Goal: Task Accomplishment & Management: Manage account settings

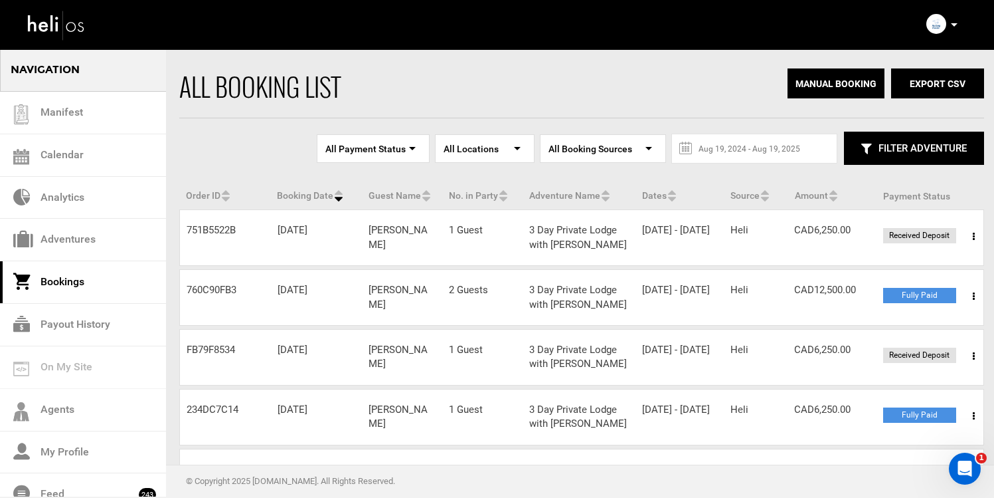
click at [96, 276] on link "Bookings" at bounding box center [83, 282] width 166 height 43
click at [79, 237] on link "Adventures" at bounding box center [83, 240] width 166 height 43
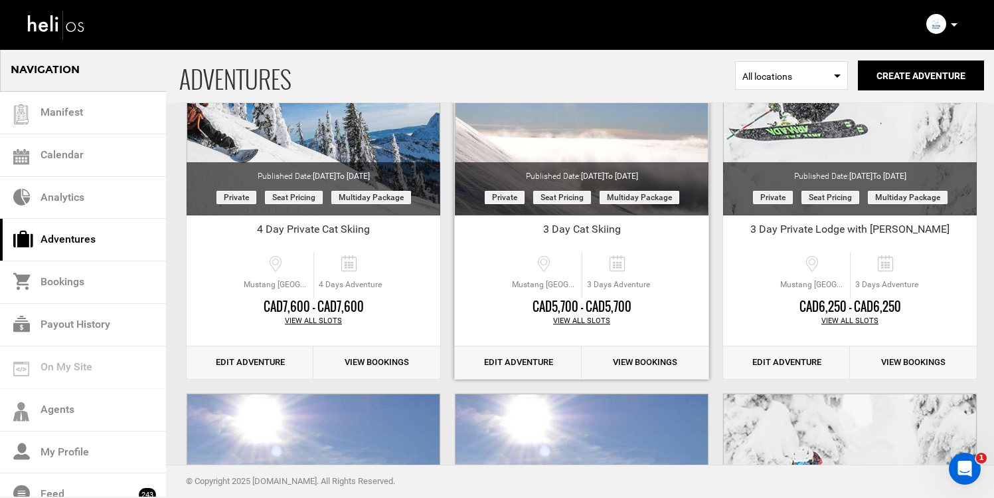
scroll to position [204, 0]
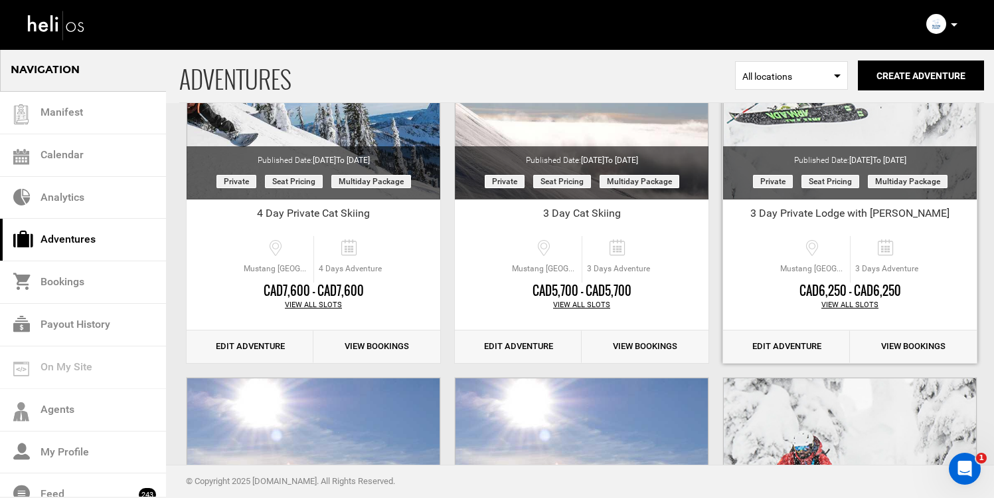
click at [838, 305] on div "View All Slots" at bounding box center [850, 305] width 254 height 11
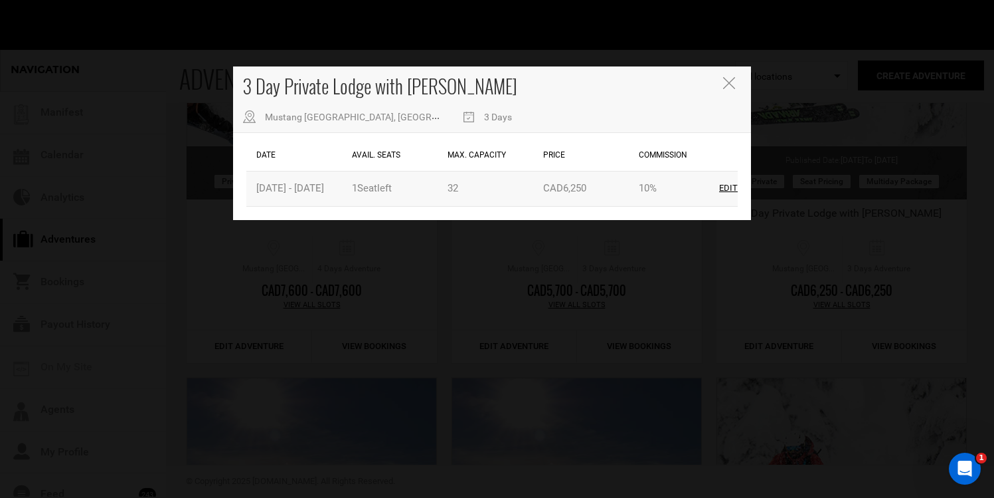
click at [732, 191] on div "Edit" at bounding box center [728, 188] width 19 height 13
type input "[DATE]"
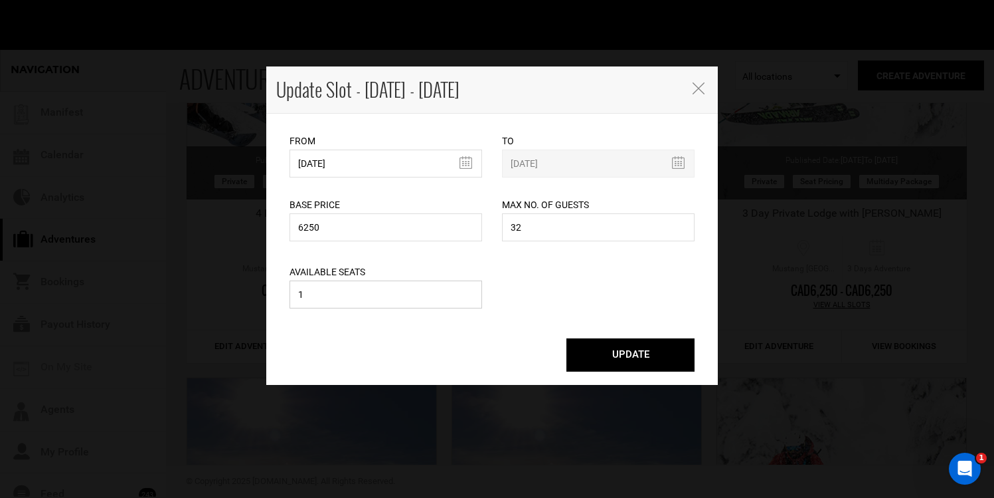
click at [391, 306] on input "1" at bounding box center [386, 294] width 193 height 28
type input "2"
click at [584, 362] on button "UPDATE" at bounding box center [631, 354] width 128 height 33
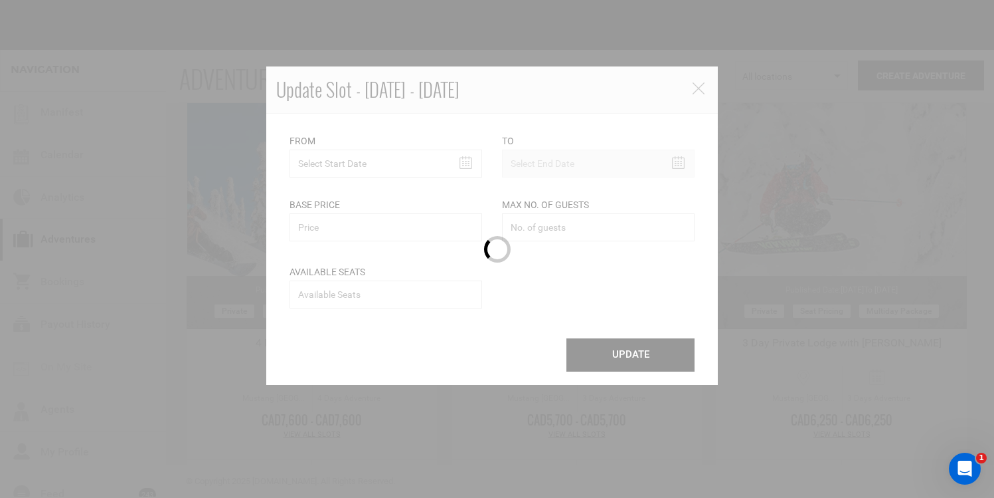
scroll to position [0, 0]
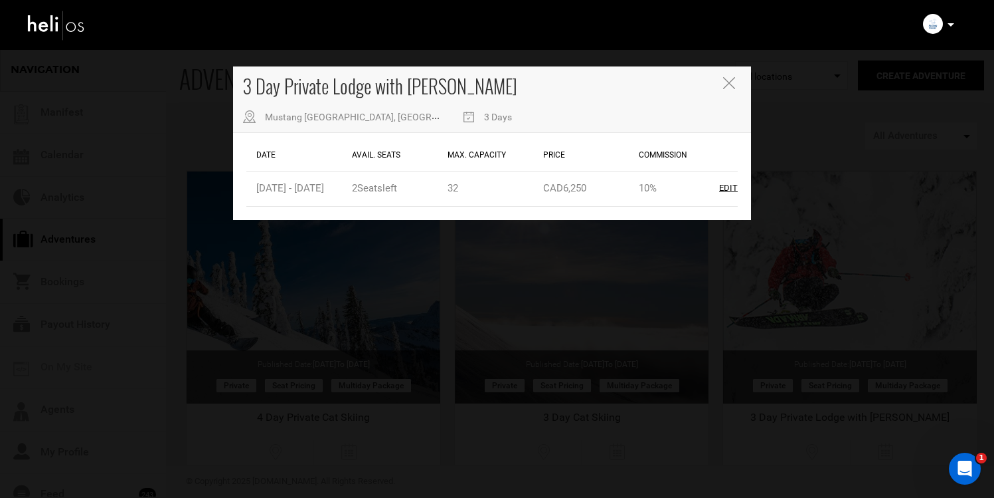
click at [727, 83] on icon "Close" at bounding box center [729, 83] width 12 height 12
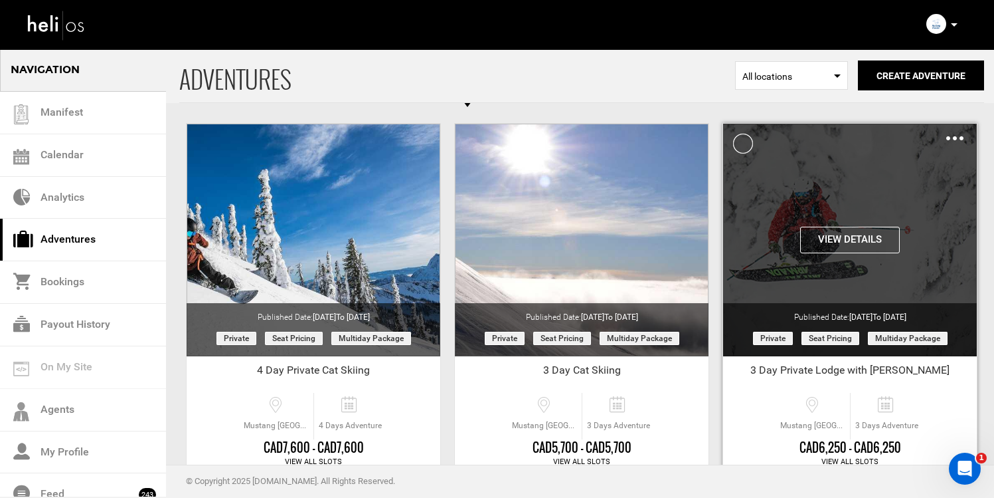
scroll to position [37, 0]
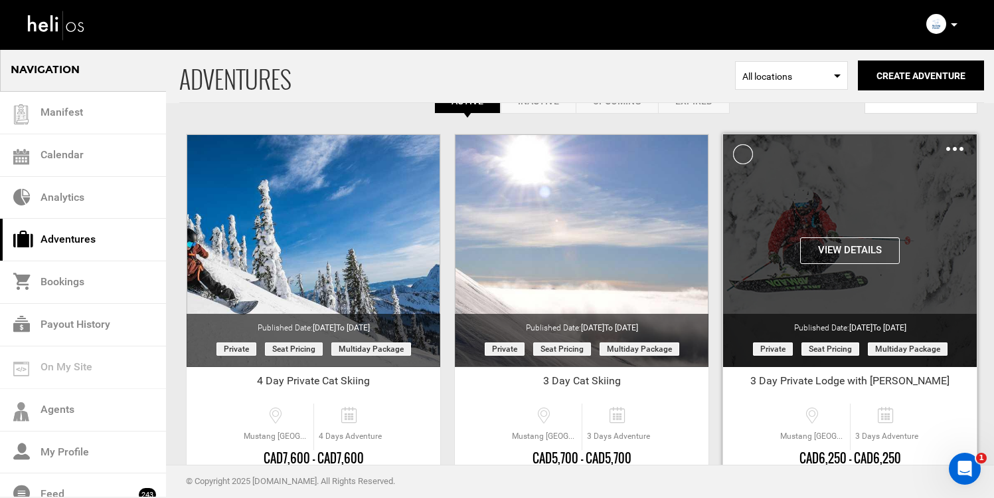
click at [956, 147] on img at bounding box center [955, 149] width 17 height 4
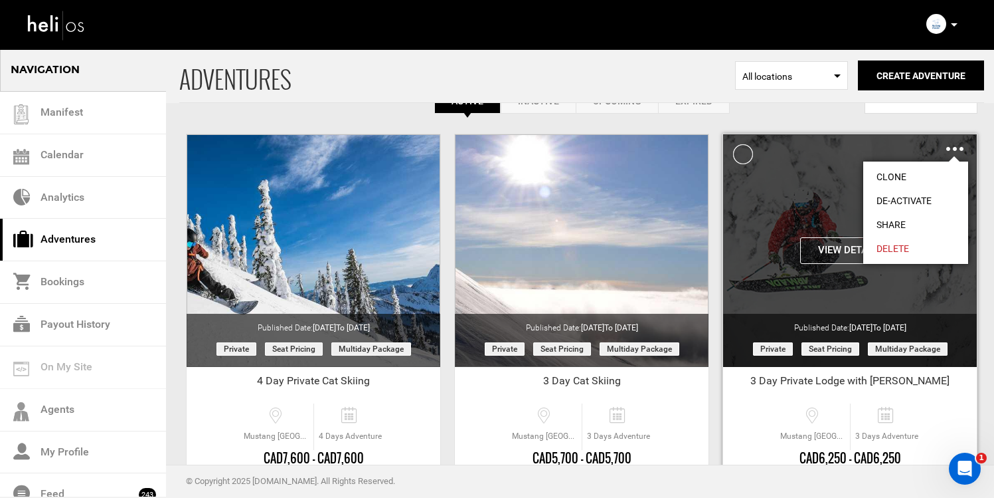
click at [911, 221] on link "Share" at bounding box center [916, 225] width 105 height 24
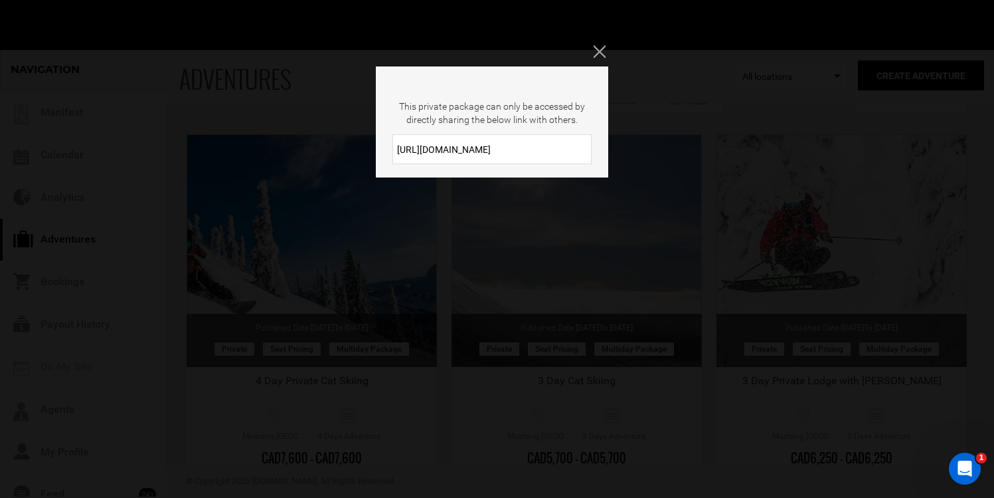
click at [552, 158] on input "[URL][DOMAIN_NAME]" at bounding box center [492, 149] width 199 height 30
click at [348, 246] on div "This private package can only be accessed by directly sharing the below link wi…" at bounding box center [497, 249] width 994 height 498
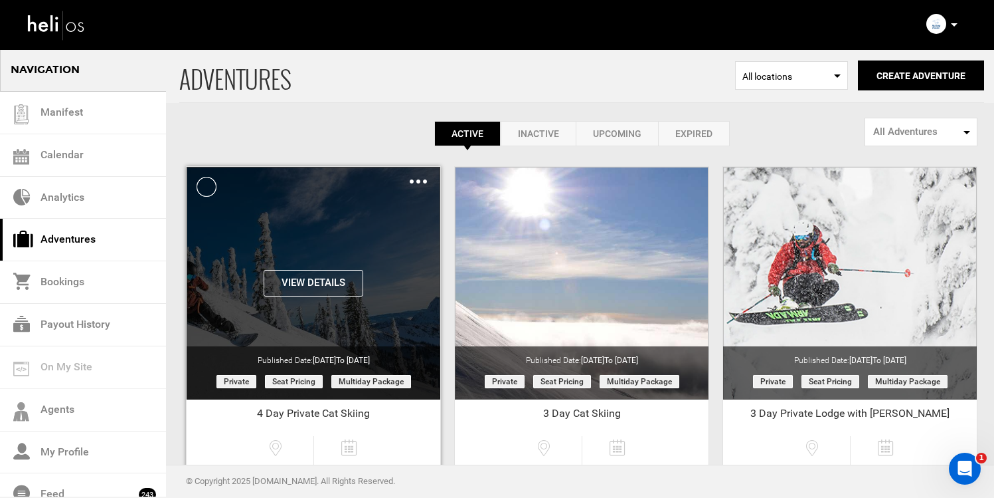
scroll to position [0, 0]
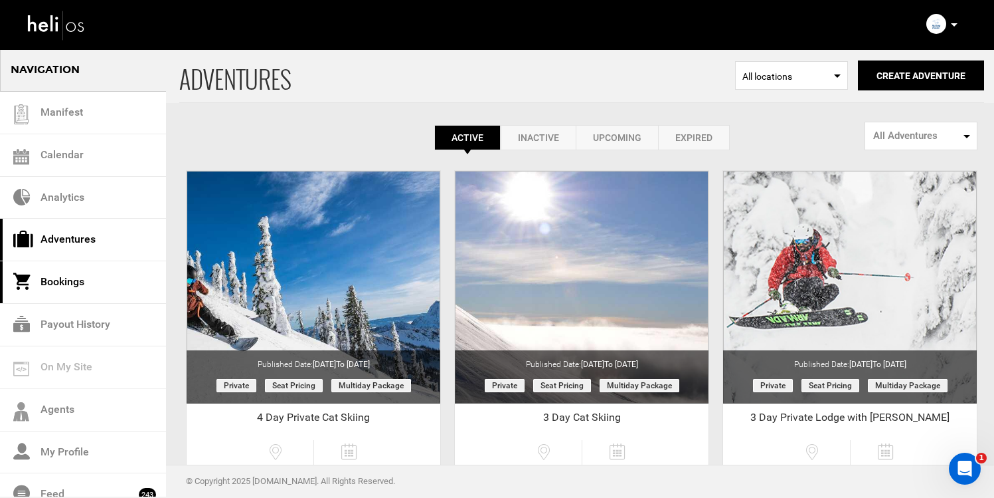
click at [92, 273] on link "Bookings" at bounding box center [83, 282] width 166 height 43
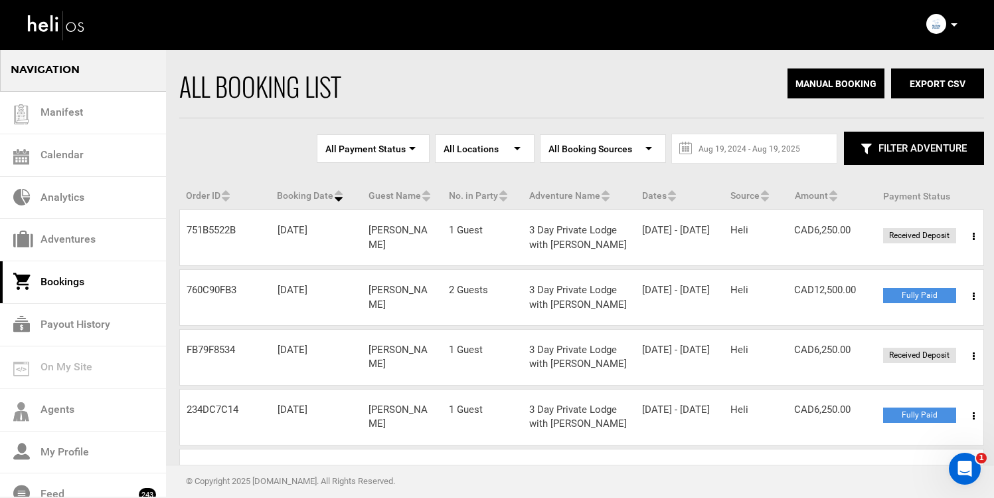
click at [974, 232] on icon at bounding box center [974, 236] width 2 height 9
click at [944, 276] on link "View Details" at bounding box center [926, 276] width 132 height 33
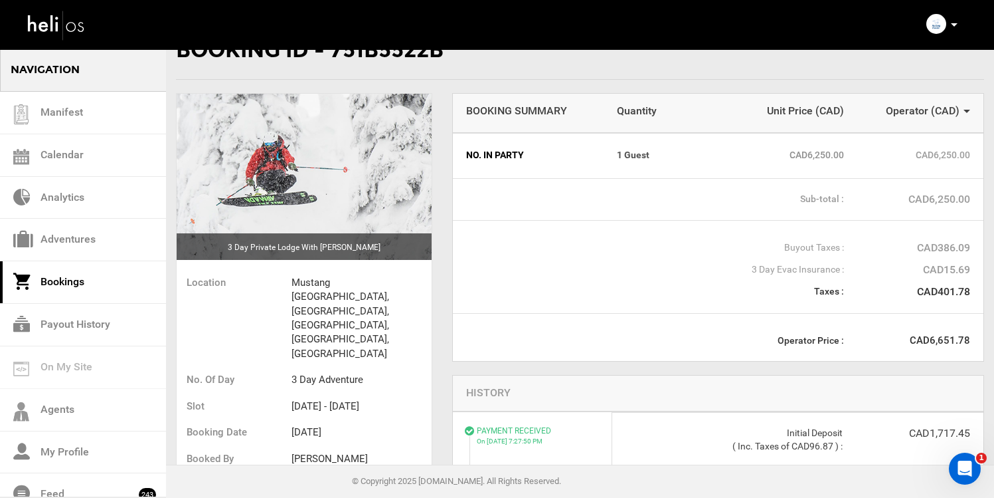
scroll to position [27, 0]
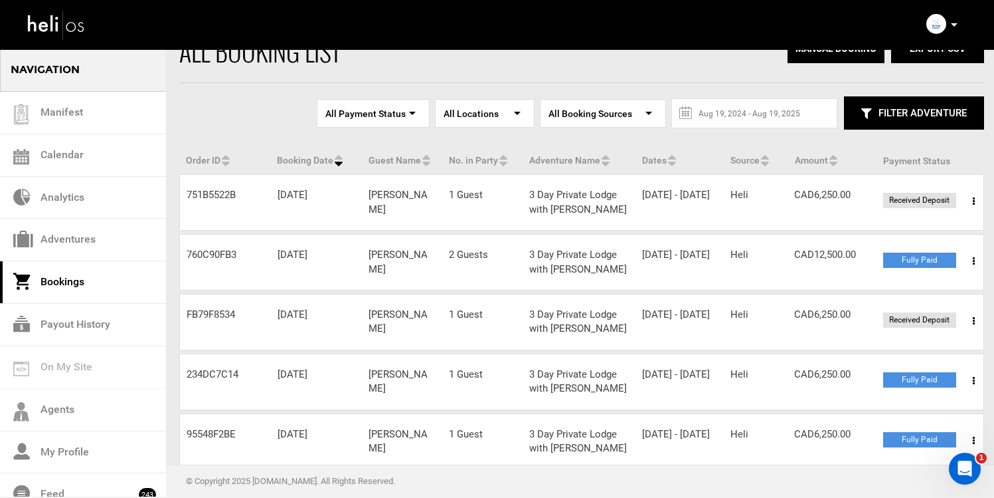
scroll to position [41, 0]
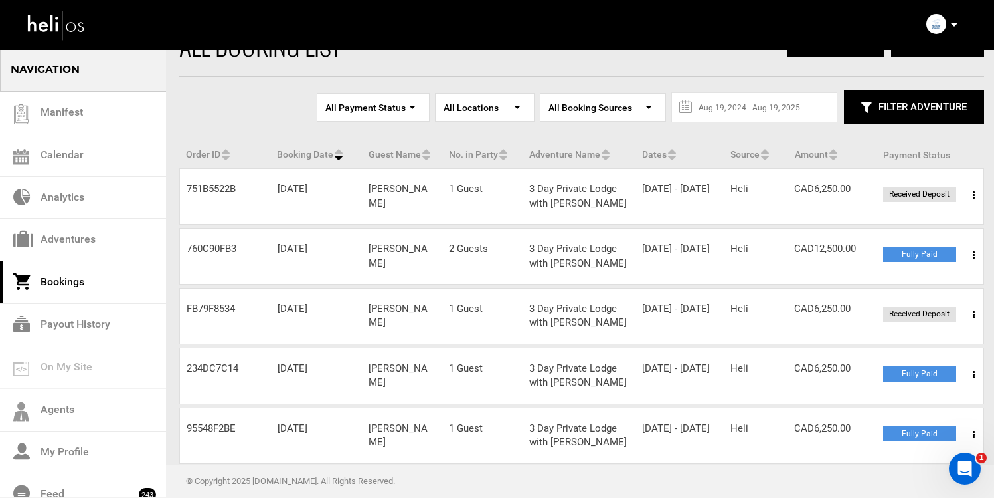
click at [967, 255] on span at bounding box center [974, 254] width 17 height 33
click at [957, 286] on link "View Details" at bounding box center [926, 295] width 132 height 33
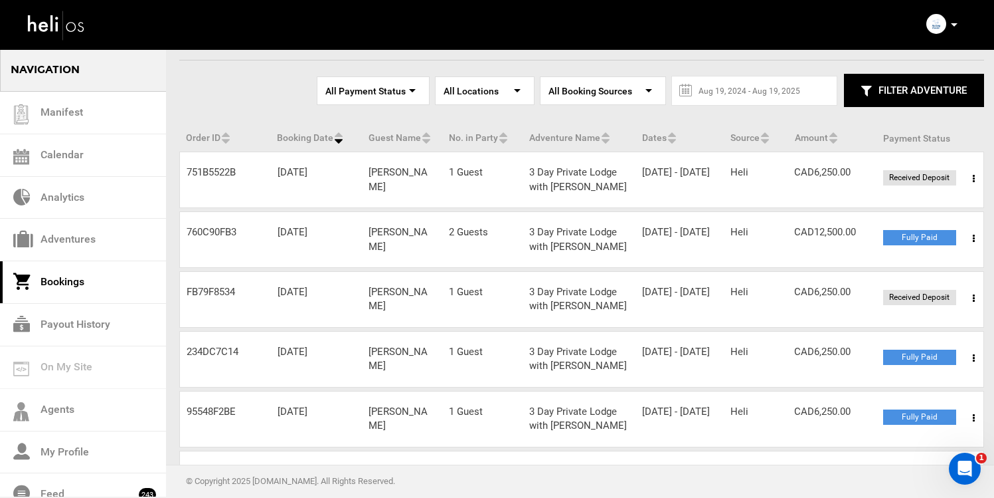
scroll to position [64, 0]
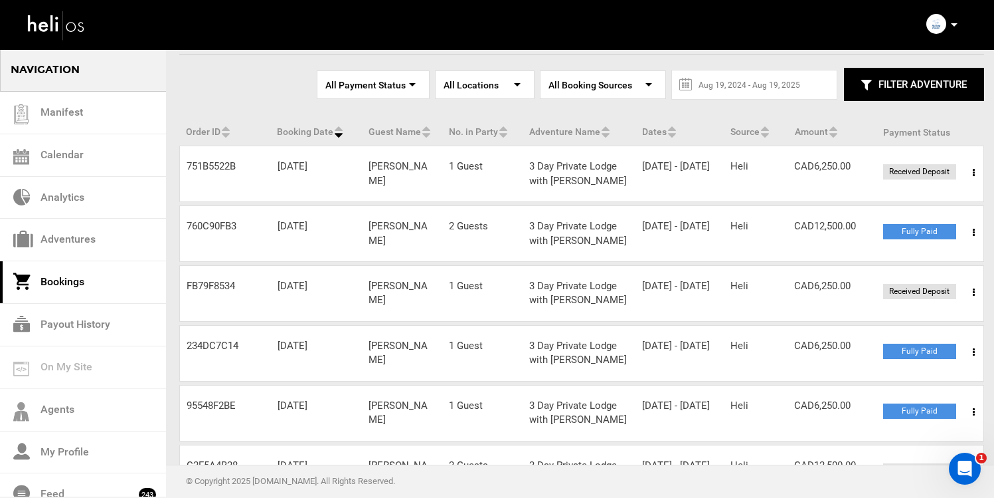
click at [977, 290] on span at bounding box center [974, 292] width 17 height 33
click at [943, 327] on link "View Details" at bounding box center [926, 332] width 132 height 33
